Goal: Task Accomplishment & Management: Manage account settings

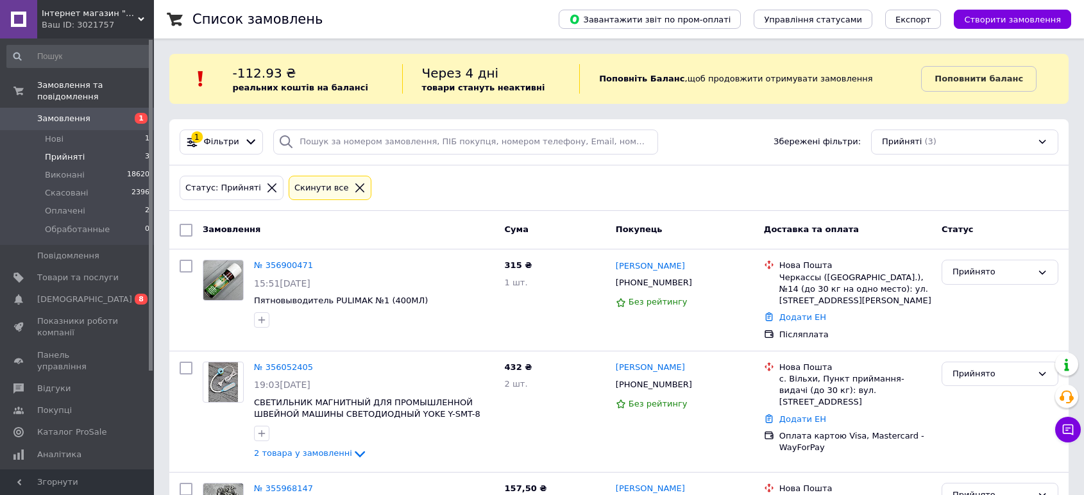
scroll to position [110, 0]
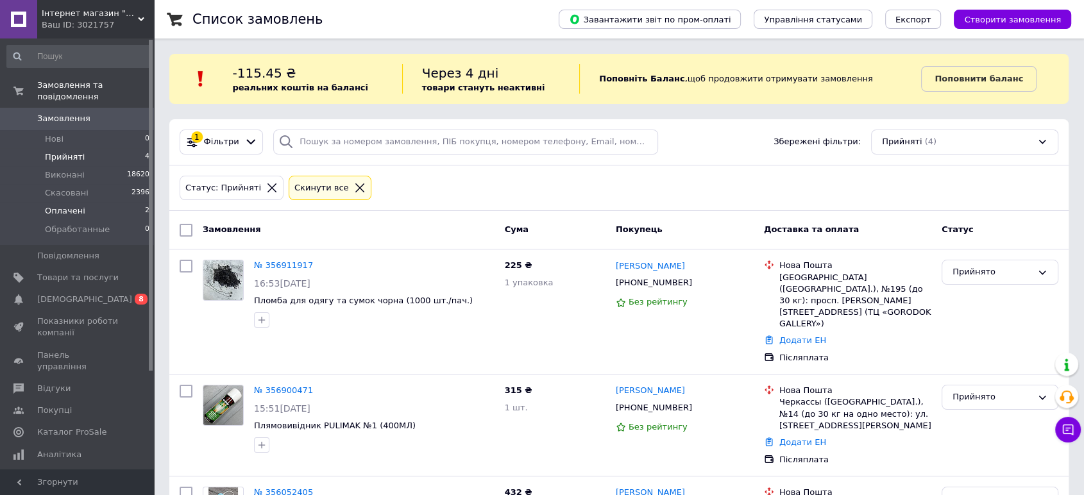
click at [117, 202] on li "Оплачені 2" at bounding box center [78, 211] width 157 height 18
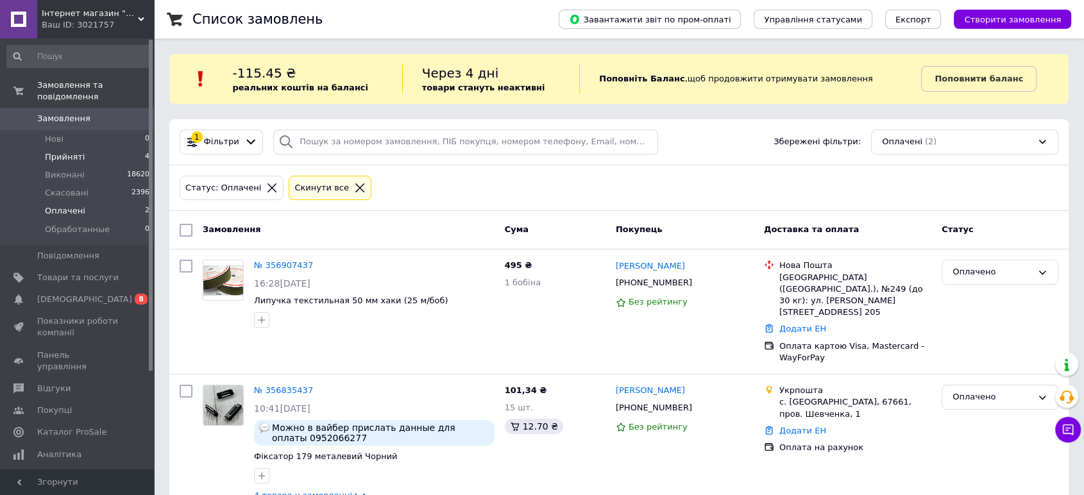
click at [118, 148] on li "Прийняті 4" at bounding box center [78, 157] width 157 height 18
